Goal: Transaction & Acquisition: Purchase product/service

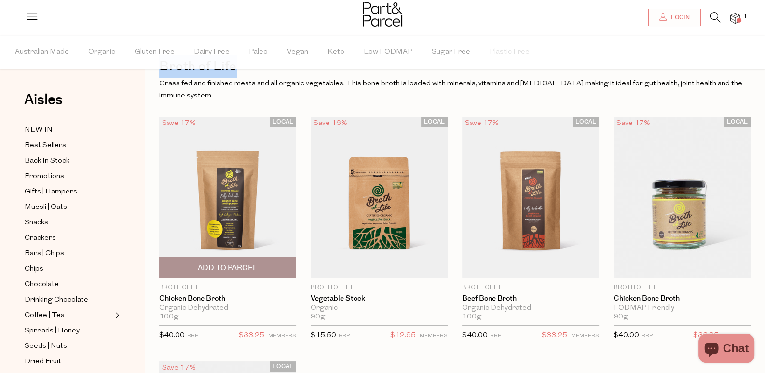
scroll to position [48, 0]
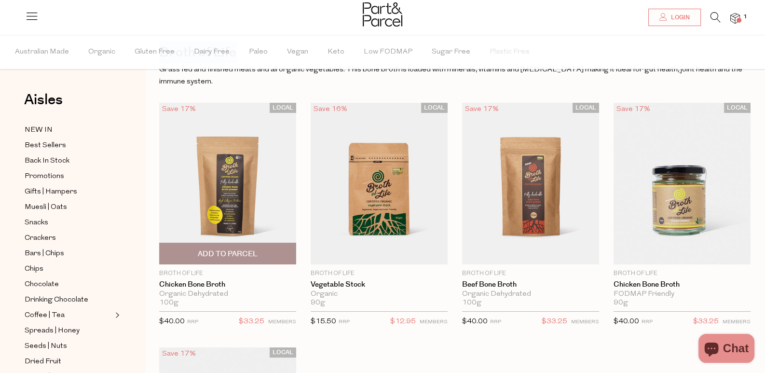
click at [240, 183] on img at bounding box center [227, 184] width 137 height 162
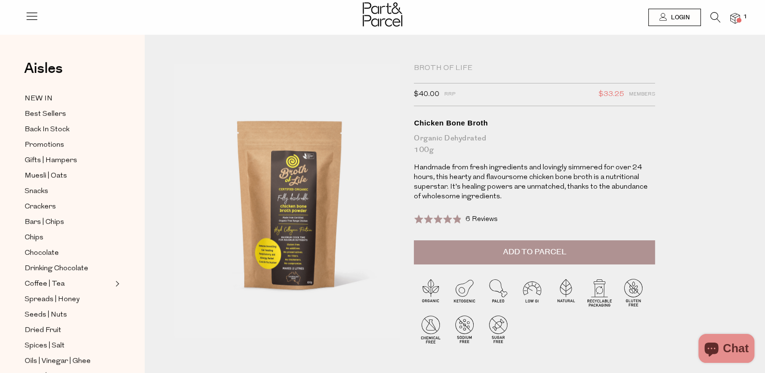
click at [717, 16] on icon at bounding box center [716, 17] width 10 height 11
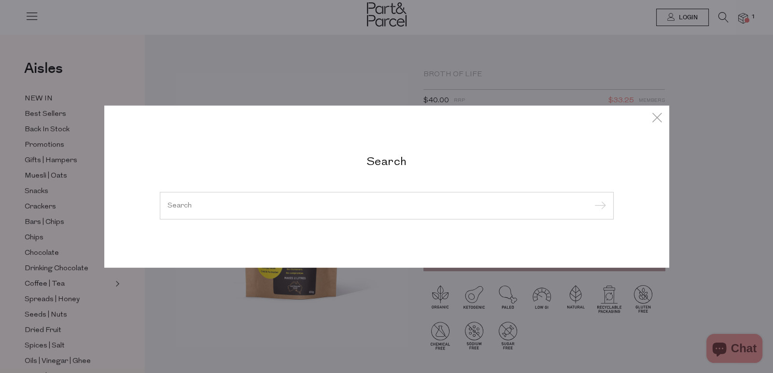
paste input "beef bone broth"
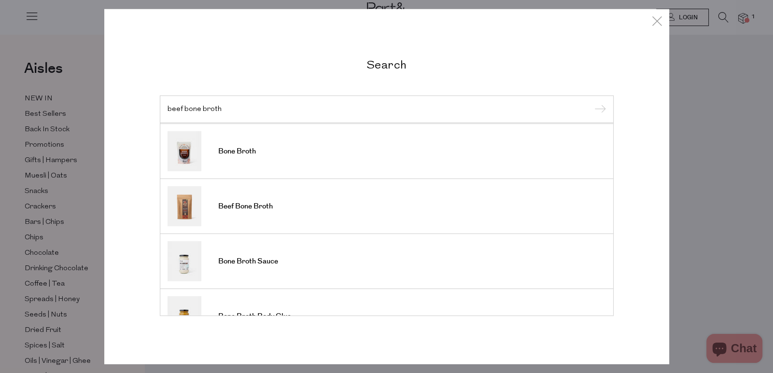
scroll to position [96, 0]
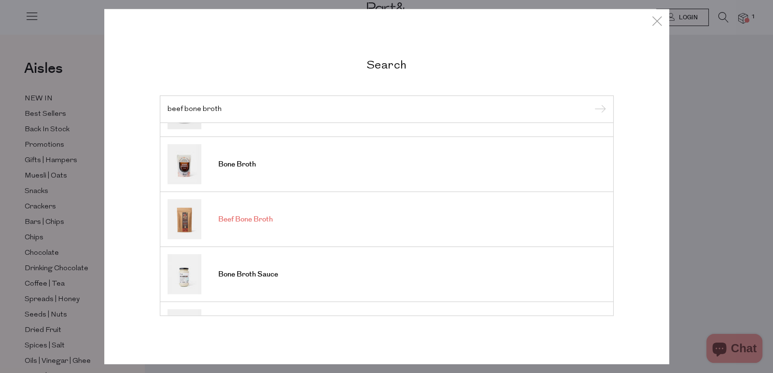
type input "beef bone broth"
click at [364, 212] on link "Beef Bone Broth" at bounding box center [386, 219] width 438 height 40
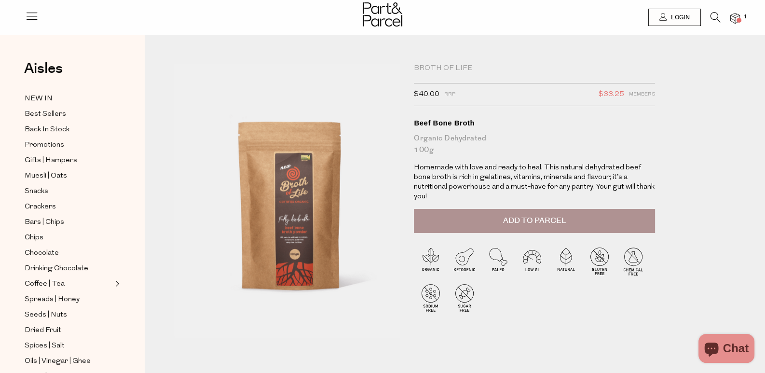
click at [715, 13] on icon at bounding box center [716, 17] width 10 height 11
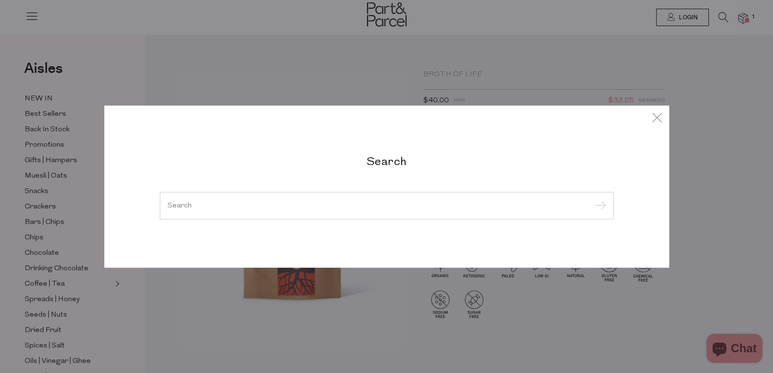
paste input "miso paste"
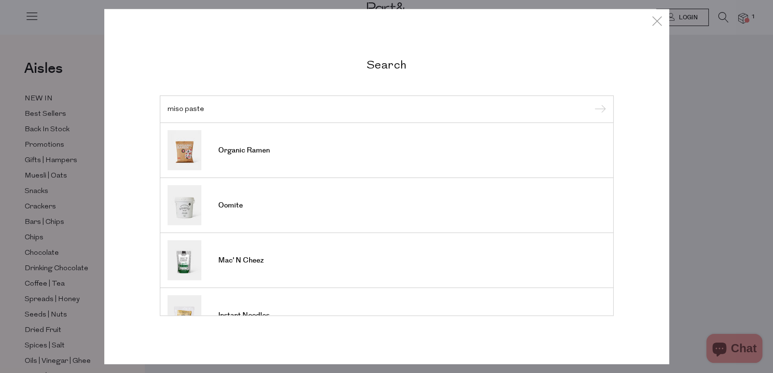
type input "miso paste"
click at [601, 106] on input "submit" at bounding box center [598, 109] width 14 height 14
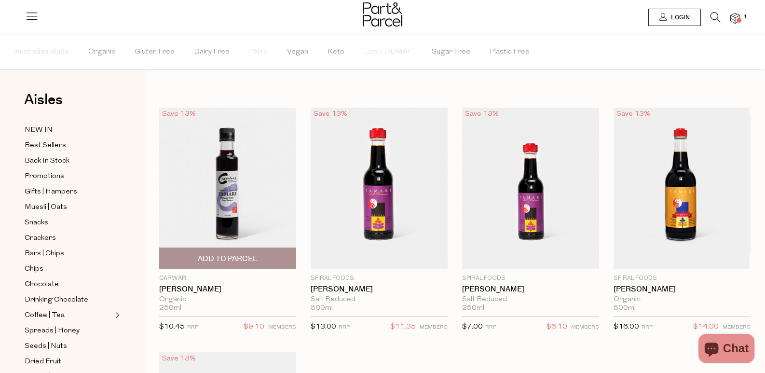
click at [224, 174] on img at bounding box center [227, 189] width 137 height 162
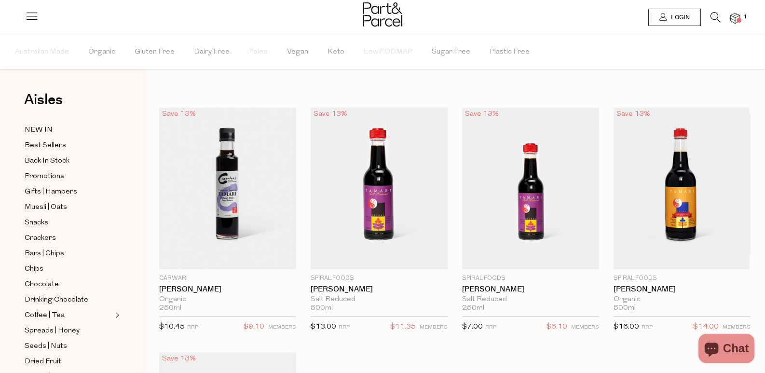
click at [714, 14] on icon at bounding box center [716, 17] width 10 height 11
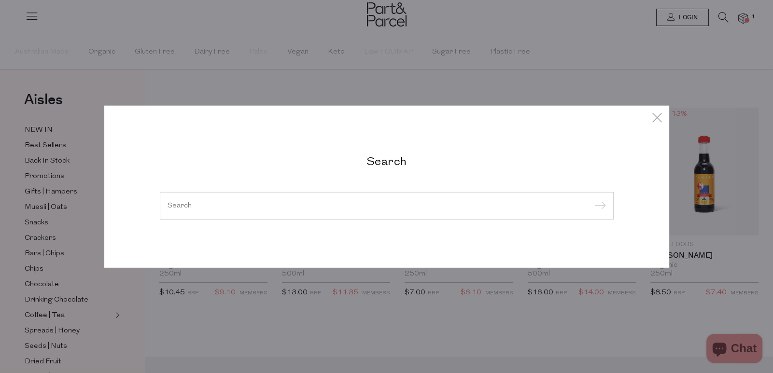
paste input "soy sauce"
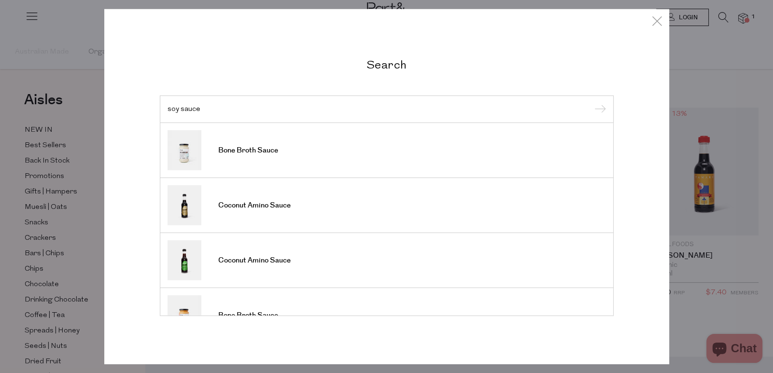
type input "soy sauce"
click at [605, 104] on input "submit" at bounding box center [598, 109] width 14 height 14
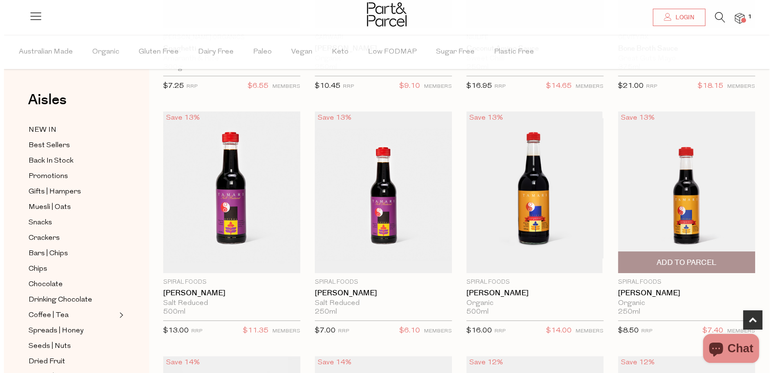
scroll to position [193, 0]
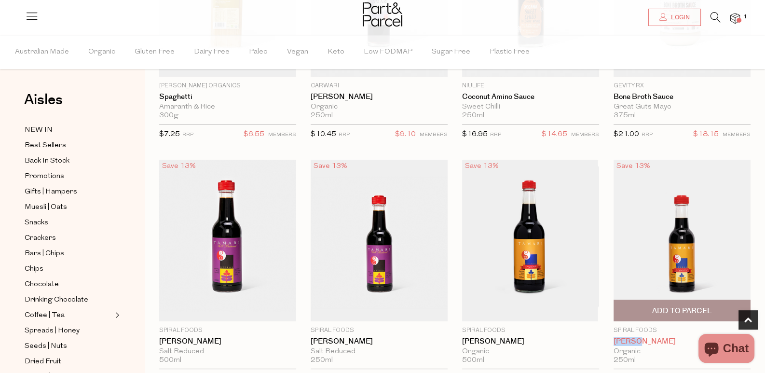
drag, startPoint x: 400, startPoint y: 269, endPoint x: 428, endPoint y: 272, distance: 28.1
click at [599, 272] on div "Save 13% 1 Add To Parcel Spiral Foods Tamari Organic 250ml {{max_qty_message}} …" at bounding box center [675, 275] width 152 height 230
copy link "[PERSON_NAME]"
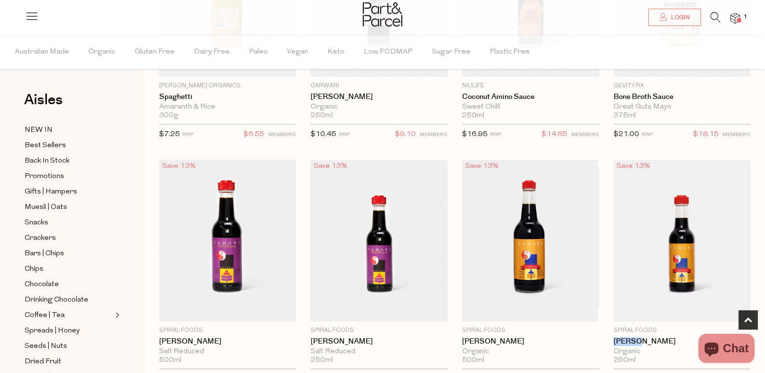
click at [717, 18] on icon at bounding box center [716, 17] width 10 height 11
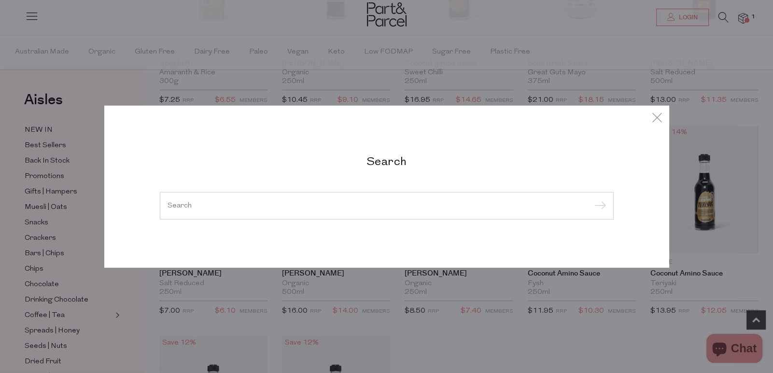
paste input "[PERSON_NAME]"
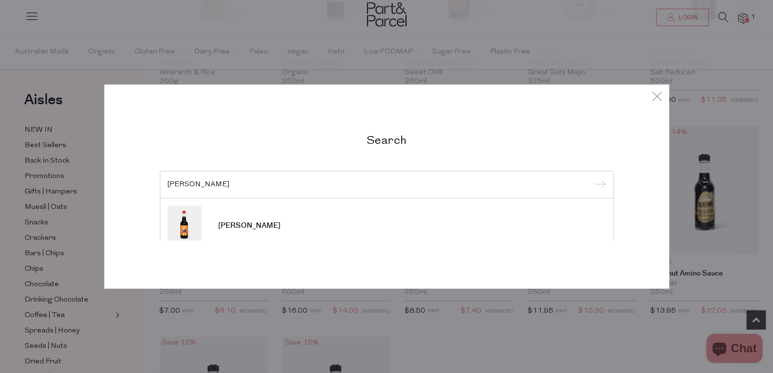
type input "Tamari"
click at [600, 198] on li "Tamari" at bounding box center [387, 225] width 454 height 55
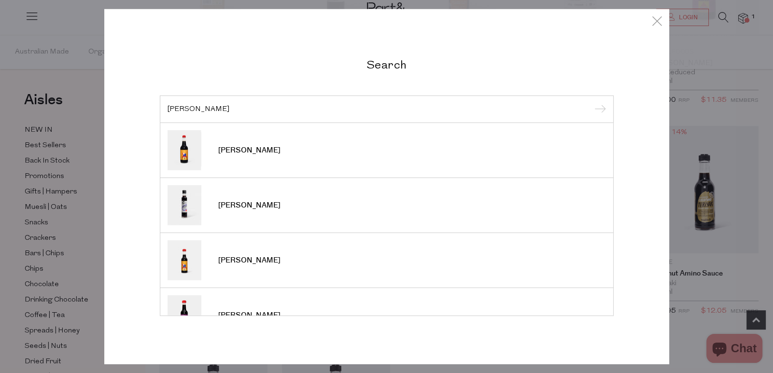
click at [600, 107] on input "submit" at bounding box center [598, 109] width 14 height 14
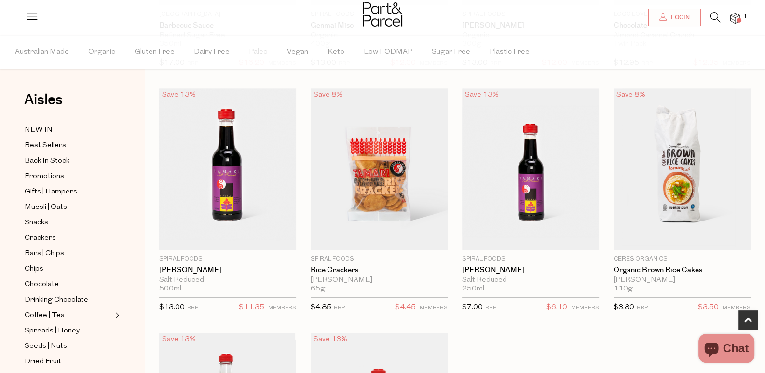
scroll to position [531, 0]
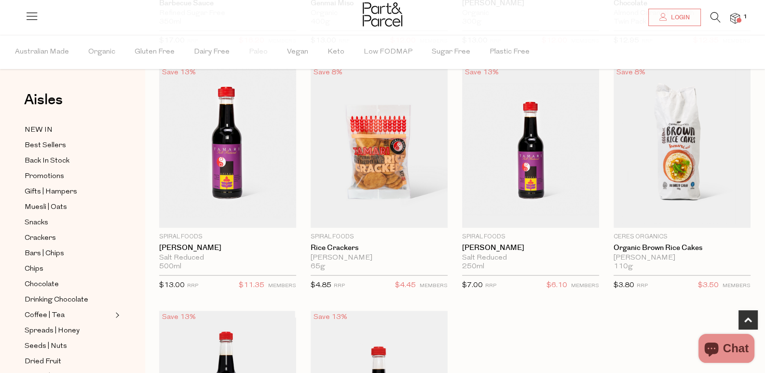
drag, startPoint x: 450, startPoint y: 134, endPoint x: 399, endPoint y: 128, distance: 51.0
copy div "Spiral Foods"
click at [711, 18] on icon at bounding box center [716, 17] width 10 height 11
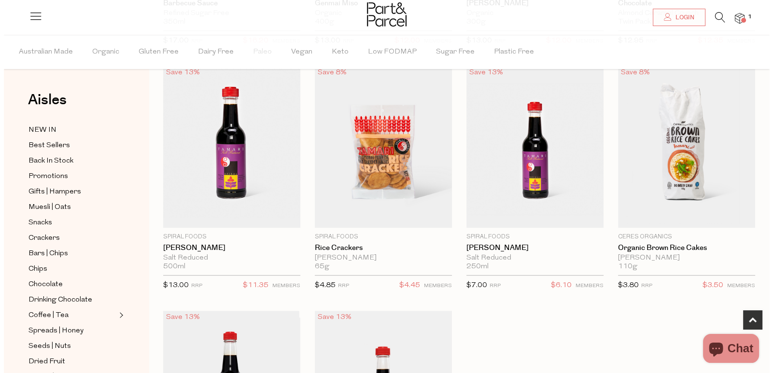
scroll to position [534, 0]
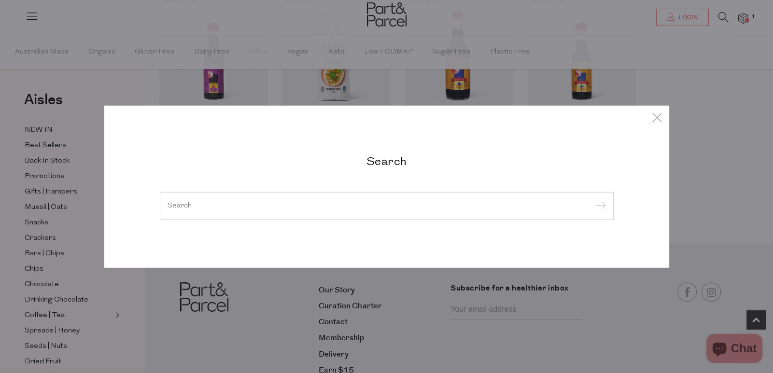
paste input "Spiral Foods"
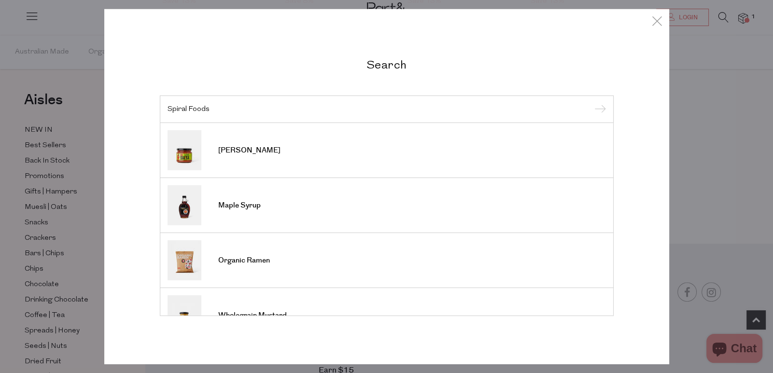
type input "Spiral Foods"
click at [600, 102] on input "submit" at bounding box center [598, 109] width 14 height 14
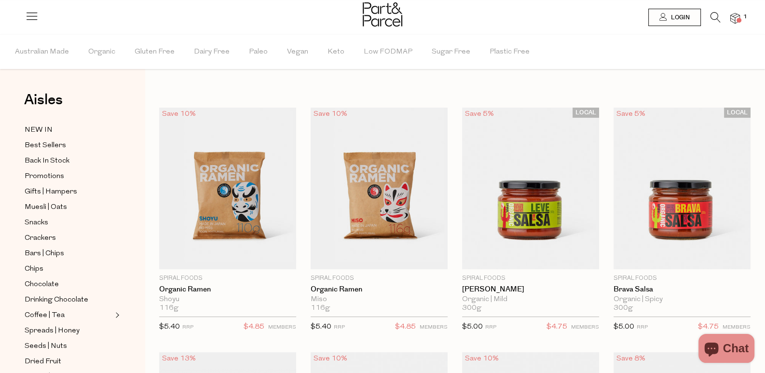
click at [716, 16] on icon at bounding box center [716, 17] width 10 height 11
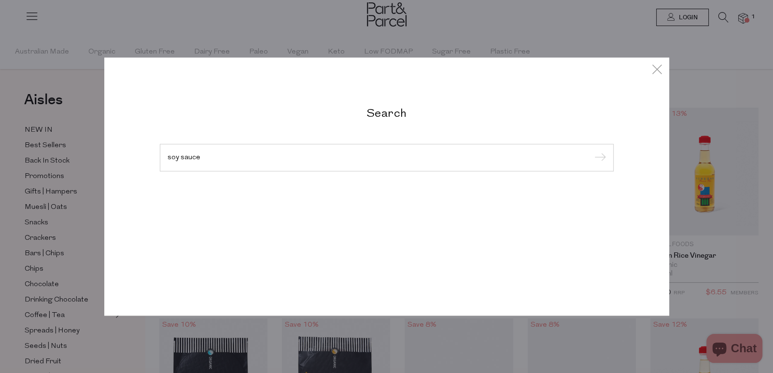
type input "soy sauce"
click at [591, 151] on input "submit" at bounding box center [598, 158] width 14 height 14
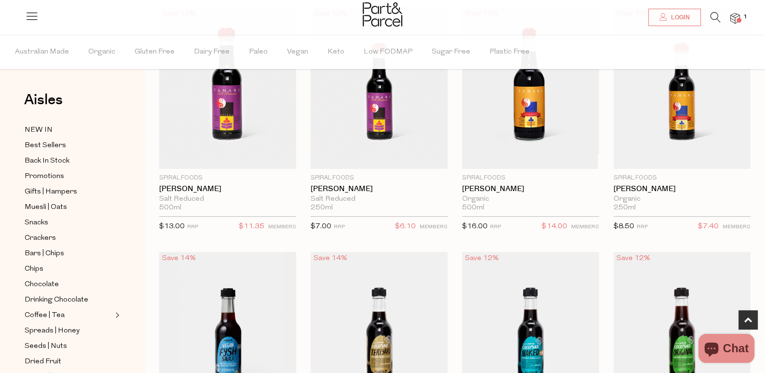
scroll to position [386, 0]
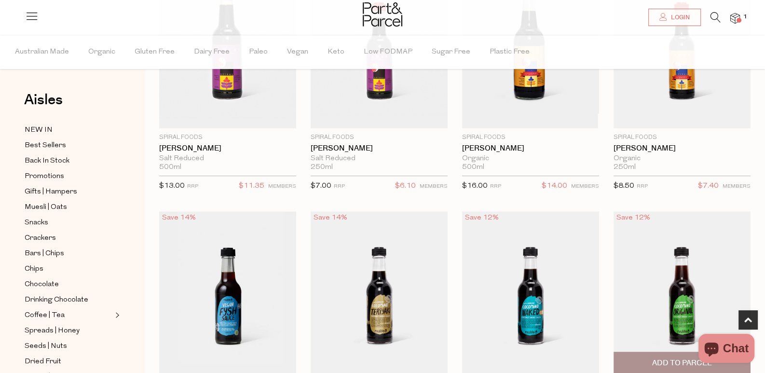
drag, startPoint x: 279, startPoint y: 285, endPoint x: 331, endPoint y: 281, distance: 51.8
click at [599, 281] on div "Save 12% 1 Add To Parcel [GEOGRAPHIC_DATA] Coconut Amino Sauce Original 250ml {…" at bounding box center [675, 326] width 152 height 230
copy link "Coconut Amino"
click at [476, 232] on div "Save 10% 1 Add To Parcel Olive Green Organics Spaghetti Amaranth & Rice 300g {{…" at bounding box center [448, 89] width 606 height 734
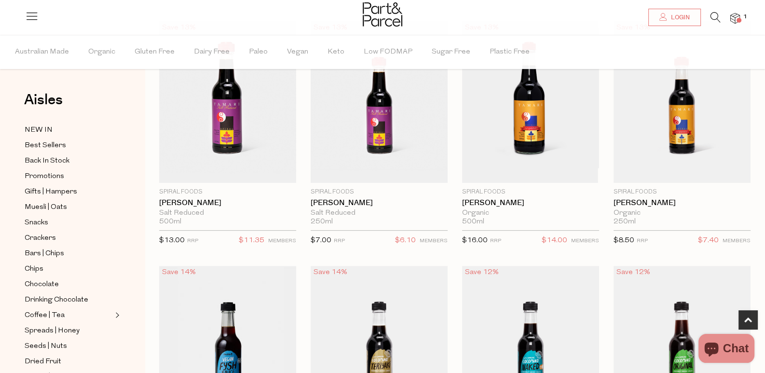
scroll to position [290, 0]
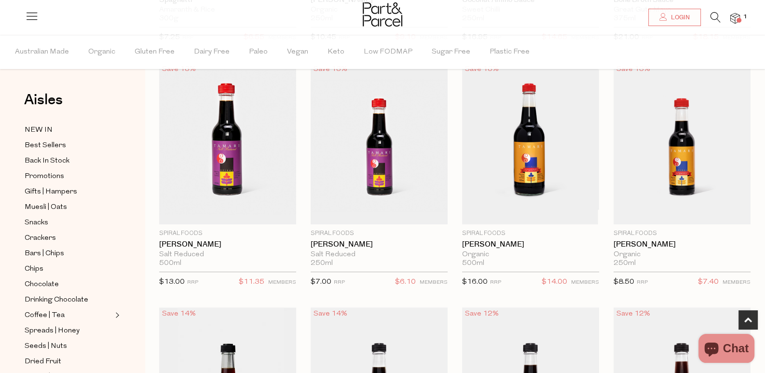
click at [714, 11] on div at bounding box center [382, 15] width 765 height 31
click at [716, 15] on icon at bounding box center [716, 17] width 10 height 11
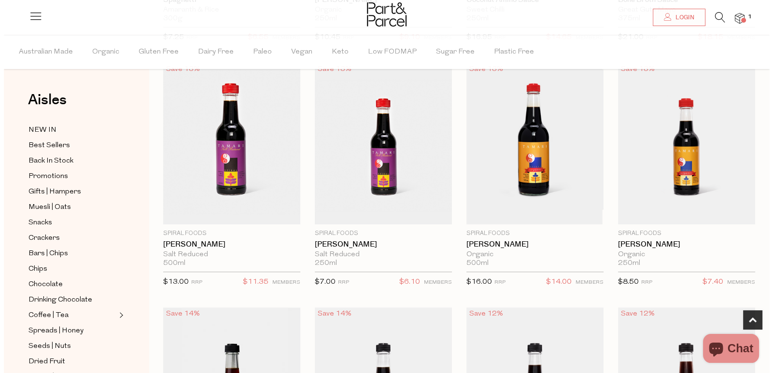
scroll to position [291, 0]
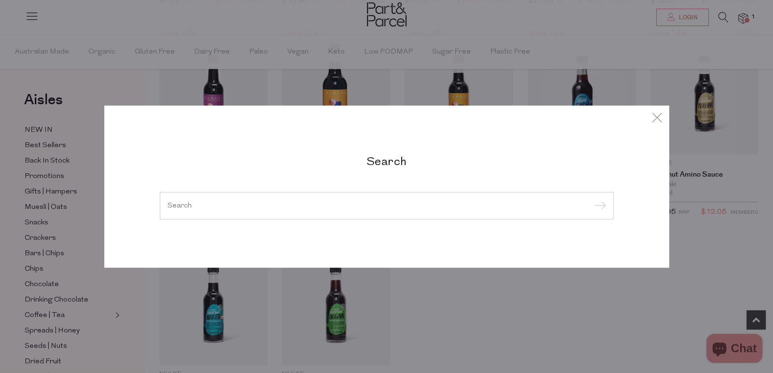
paste input "instant noodles"
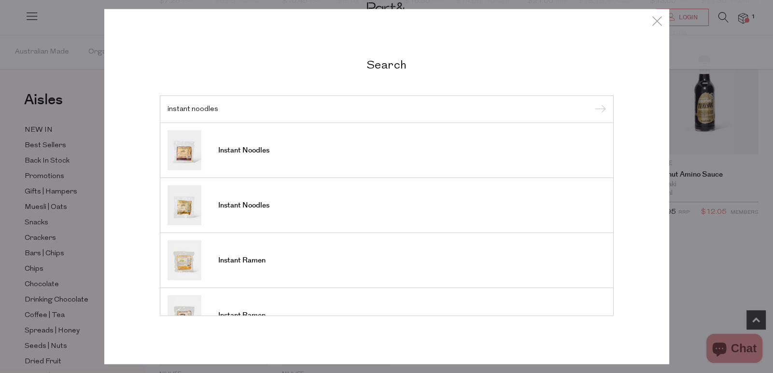
type input "instant noodles"
click at [598, 109] on input "submit" at bounding box center [598, 109] width 14 height 14
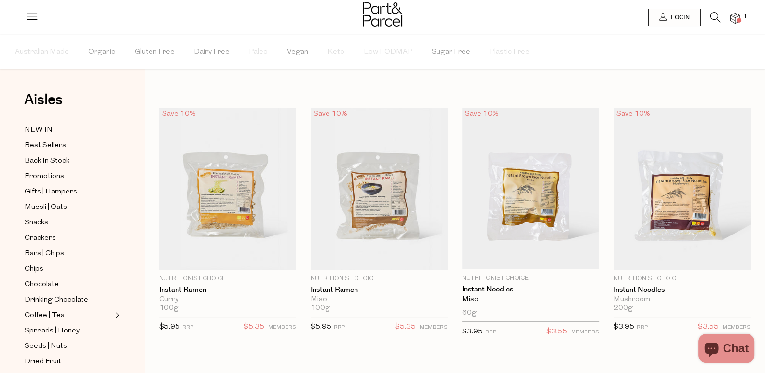
click at [719, 19] on icon at bounding box center [716, 17] width 10 height 11
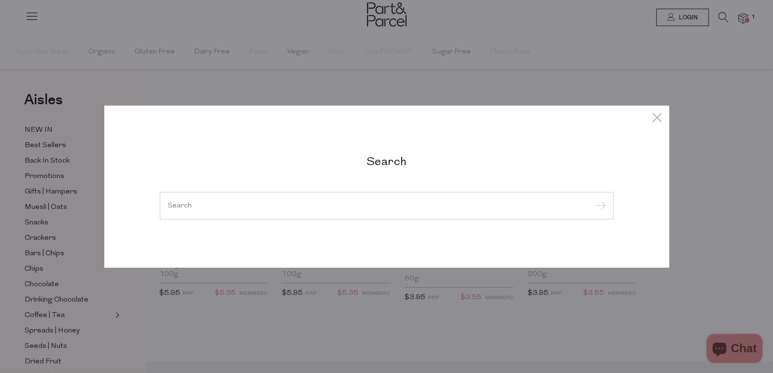
paste input "carrot"
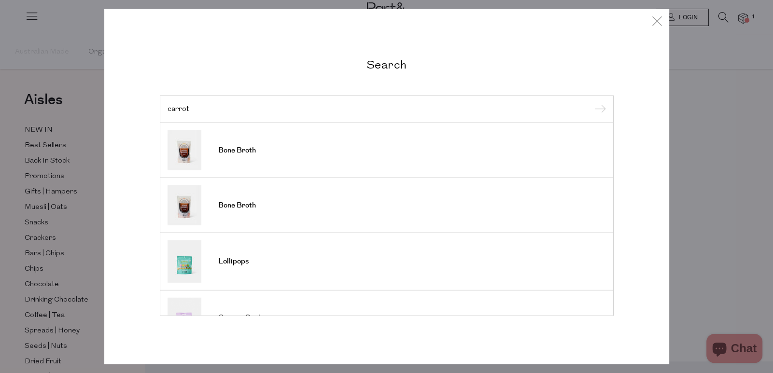
click at [484, 105] on input "carrot" at bounding box center [386, 108] width 438 height 7
paste input "cob corn"
type input "cob corn"
click at [604, 106] on input "submit" at bounding box center [598, 109] width 14 height 14
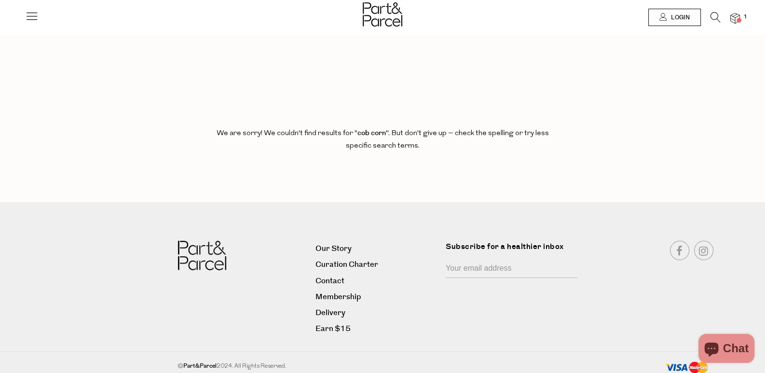
click at [711, 18] on icon at bounding box center [716, 17] width 10 height 11
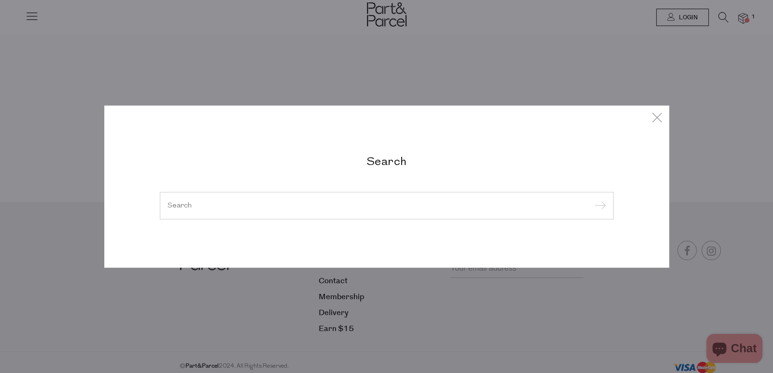
paste input "corn kernels"
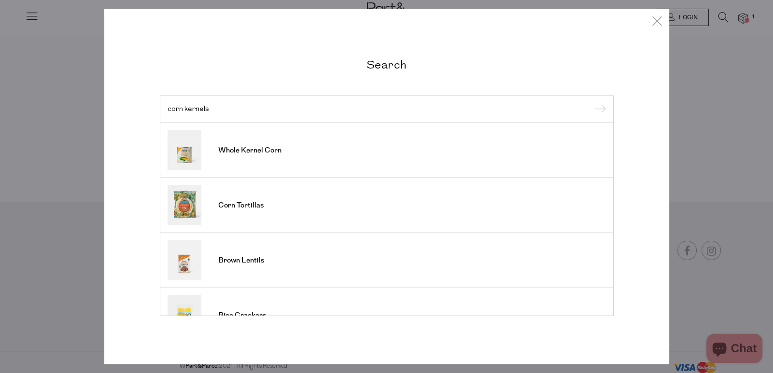
type input "corn kernels"
click at [595, 106] on input "submit" at bounding box center [598, 109] width 14 height 14
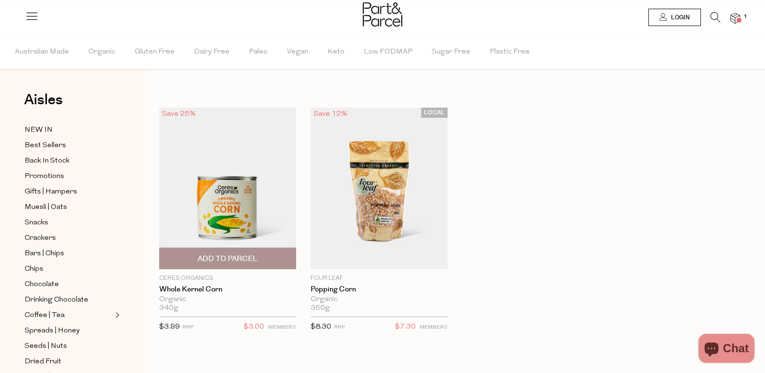
click at [228, 195] on img at bounding box center [227, 189] width 137 height 162
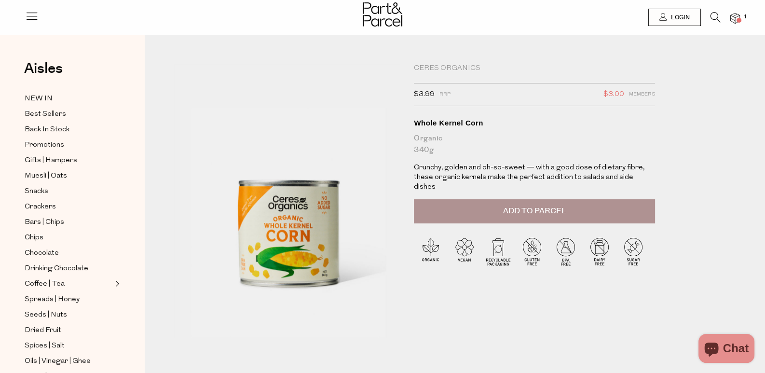
click at [711, 14] on icon at bounding box center [716, 17] width 10 height 11
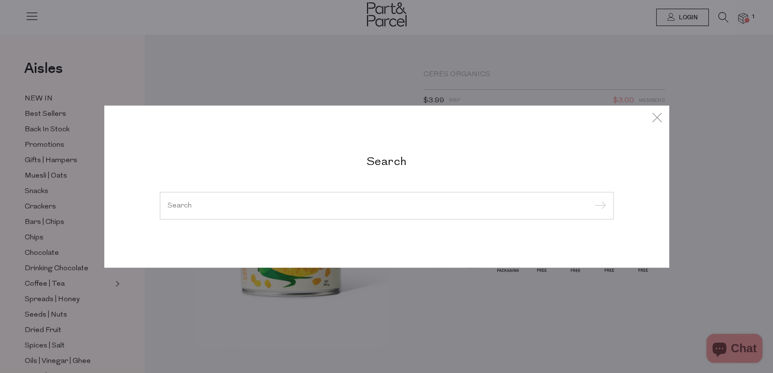
paste input "nori"
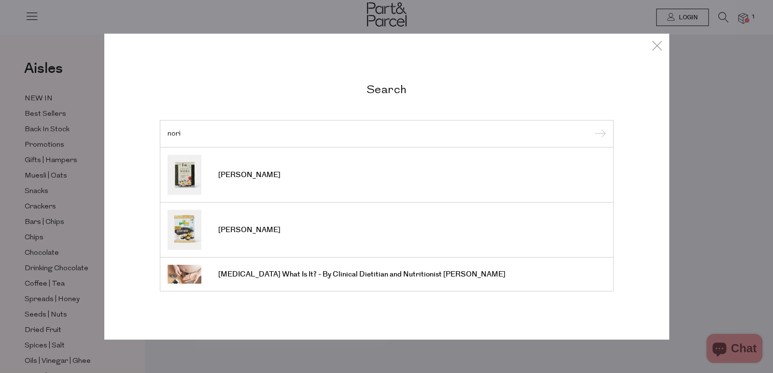
type input "nori"
click at [597, 132] on input "submit" at bounding box center [598, 134] width 14 height 14
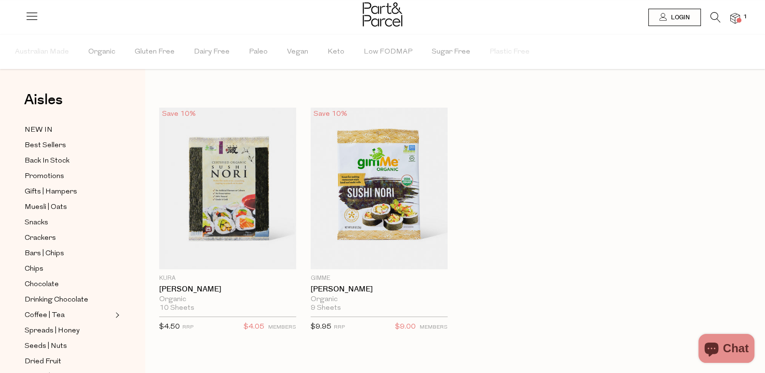
click at [717, 14] on icon at bounding box center [716, 17] width 10 height 11
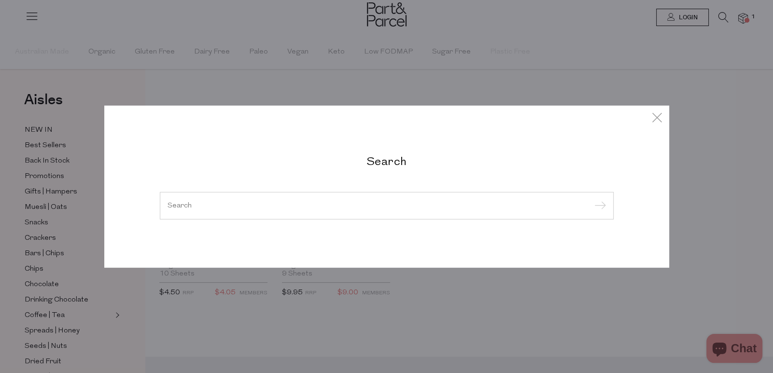
paste input "dulse flakes"
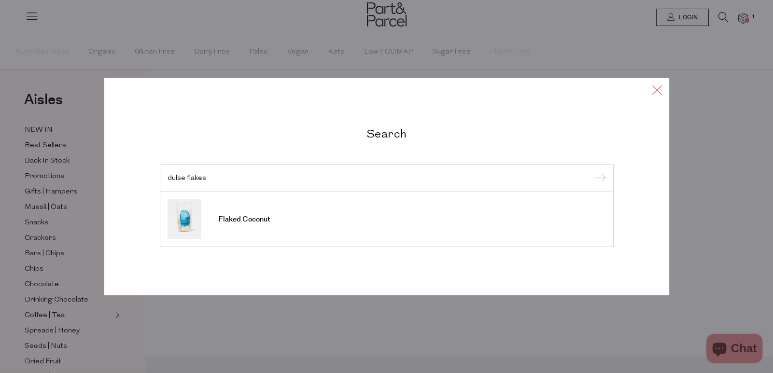
click at [657, 87] on icon at bounding box center [657, 90] width 14 height 14
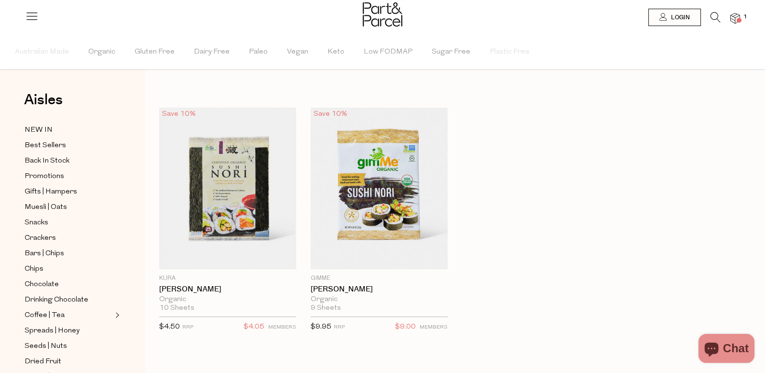
click at [713, 13] on icon at bounding box center [716, 17] width 10 height 11
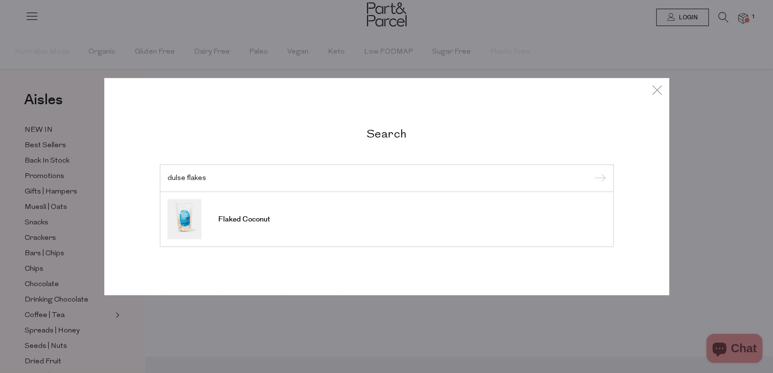
paste input "nutritional yeast"
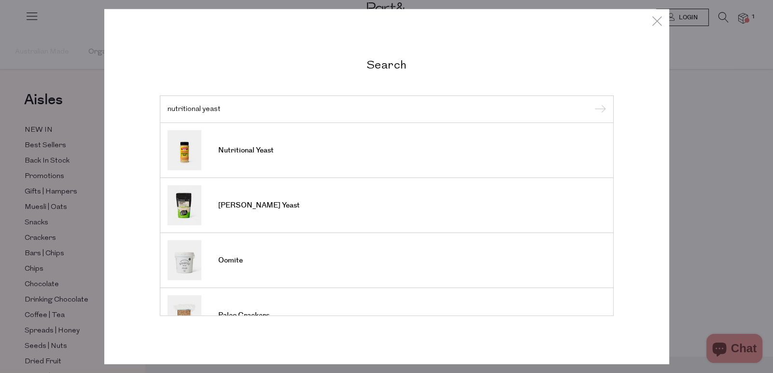
type input "nutritional yeast"
click at [602, 110] on input "submit" at bounding box center [598, 109] width 14 height 14
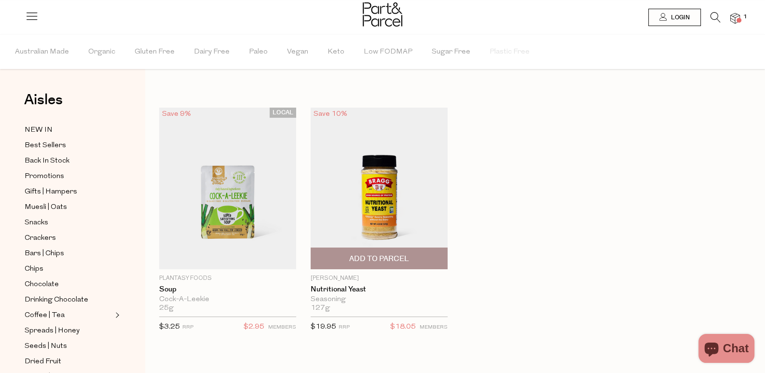
click at [314, 180] on img at bounding box center [379, 189] width 137 height 162
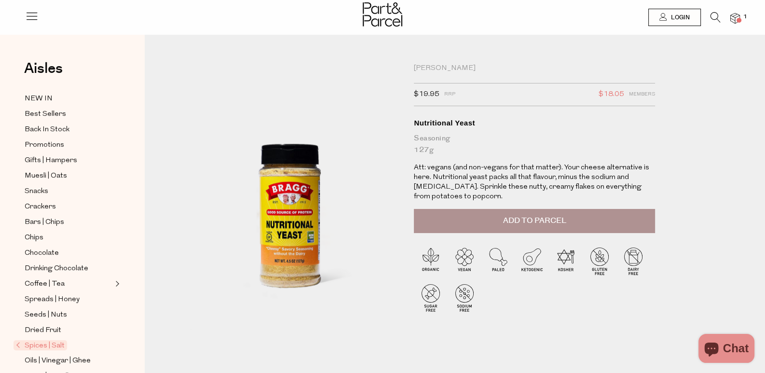
click at [711, 10] on div at bounding box center [382, 15] width 765 height 31
click at [714, 16] on icon at bounding box center [716, 17] width 10 height 11
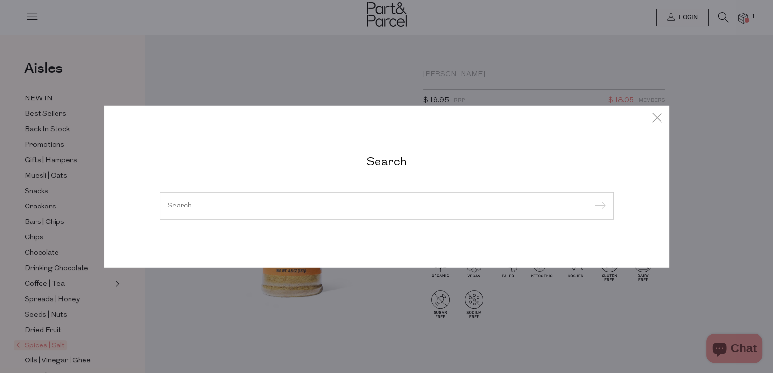
click at [422, 203] on input "search" at bounding box center [386, 205] width 438 height 7
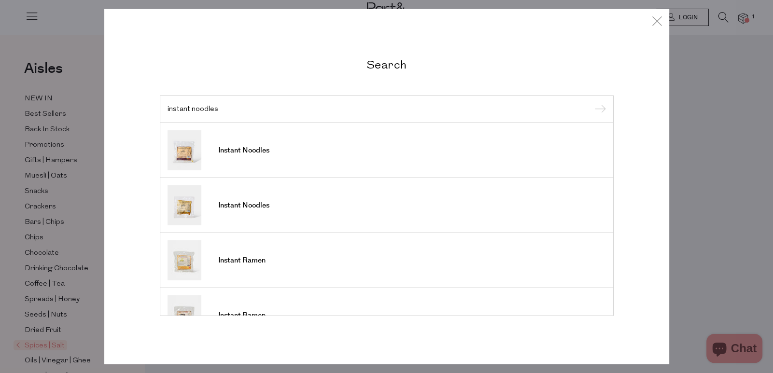
type input "instant noodles"
click at [604, 109] on input "submit" at bounding box center [598, 109] width 14 height 14
